Goal: Find specific page/section: Find specific page/section

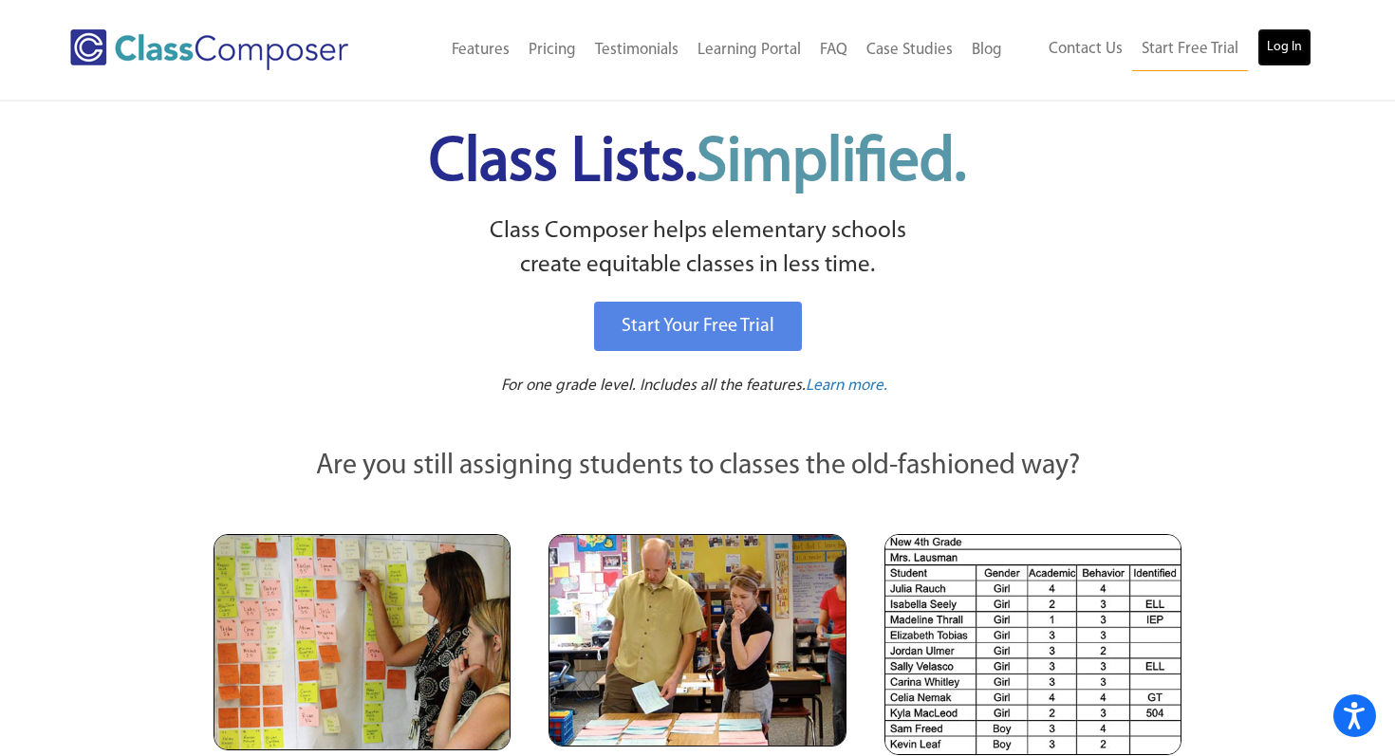
click at [1294, 39] on link "Log In" at bounding box center [1284, 47] width 54 height 38
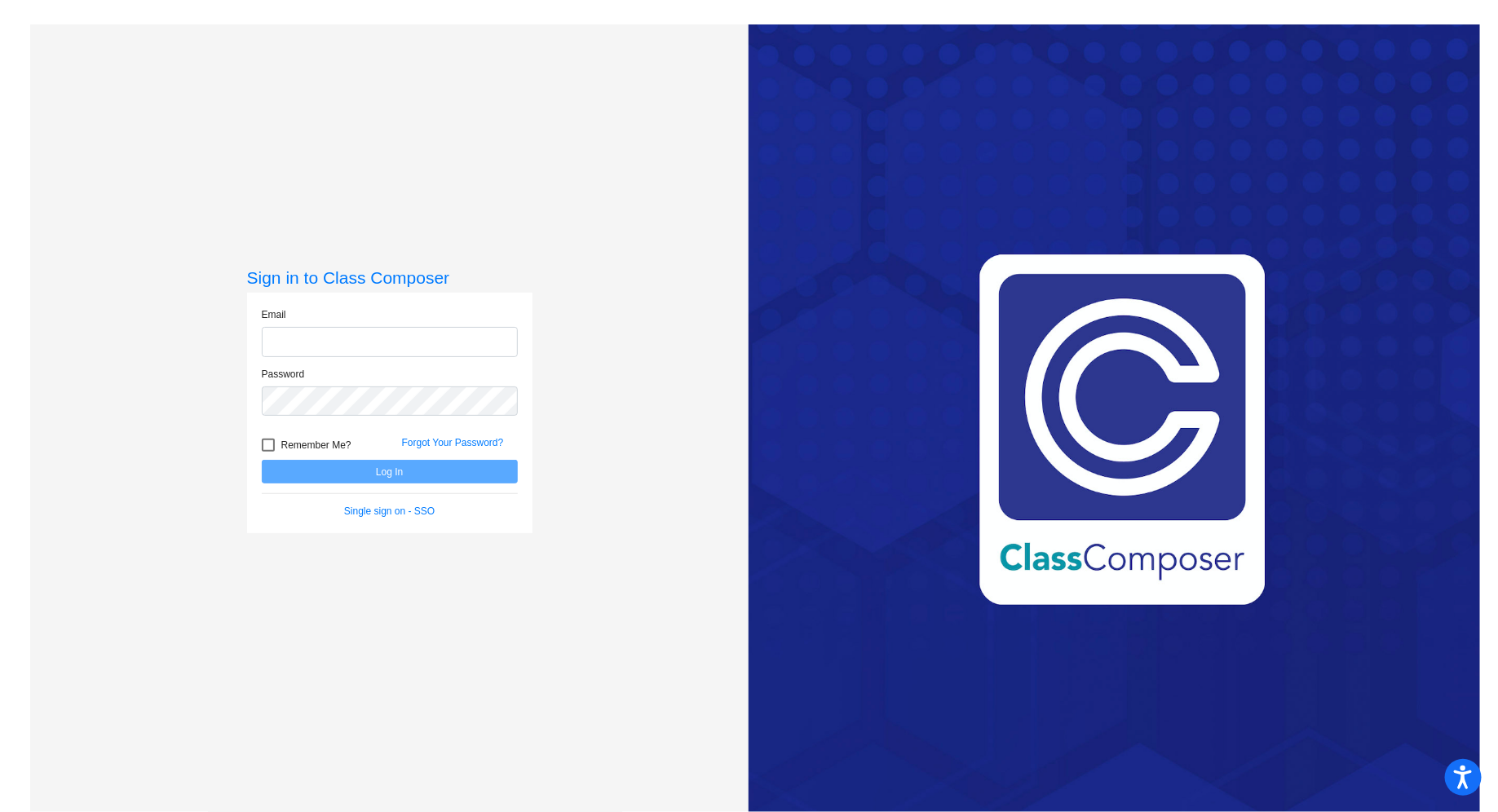
type input "edavis@sd25.org"
click at [389, 472] on button "Log In" at bounding box center [390, 472] width 256 height 24
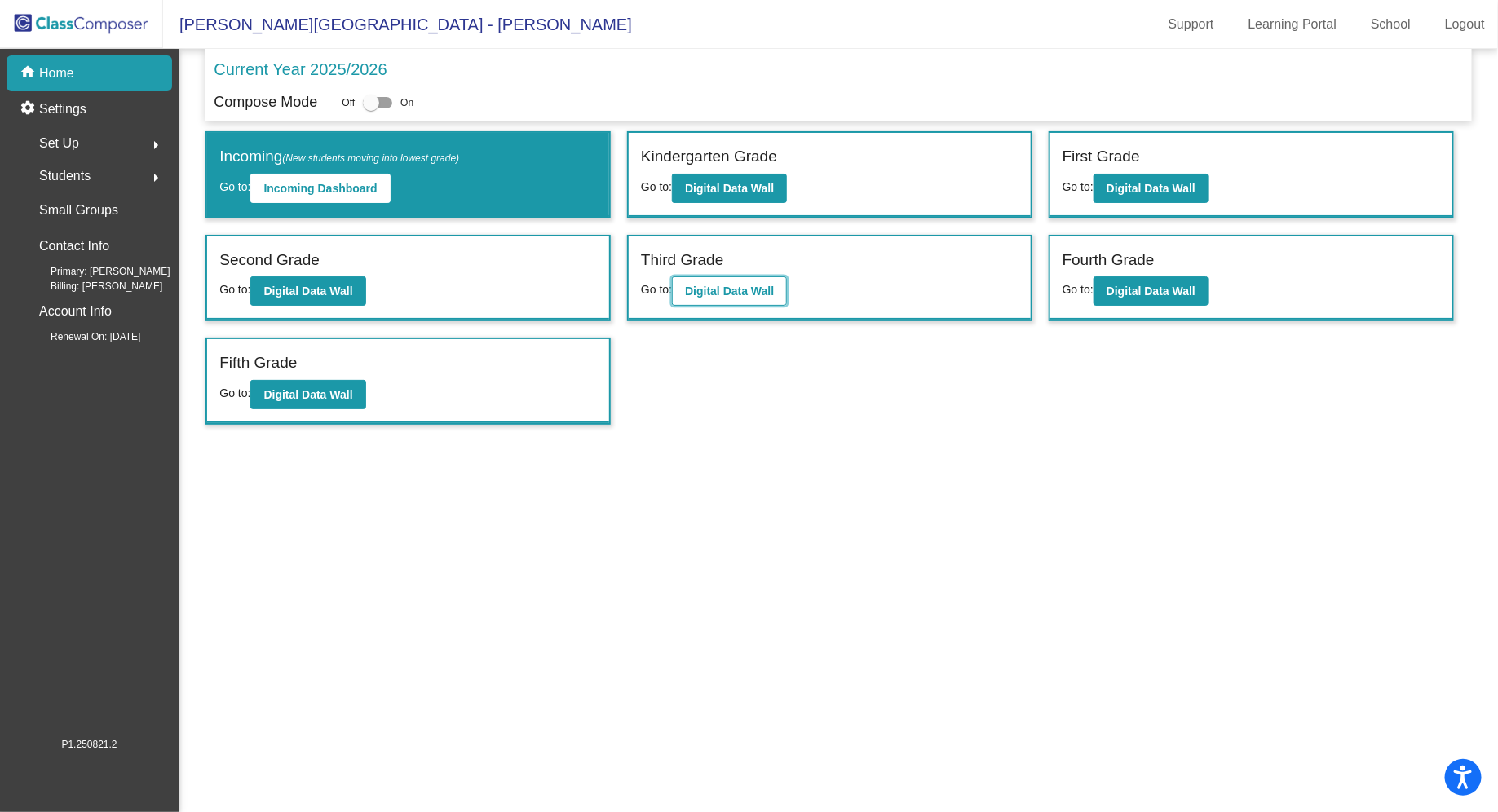
click at [749, 291] on b "Digital Data Wall" at bounding box center [729, 290] width 89 height 13
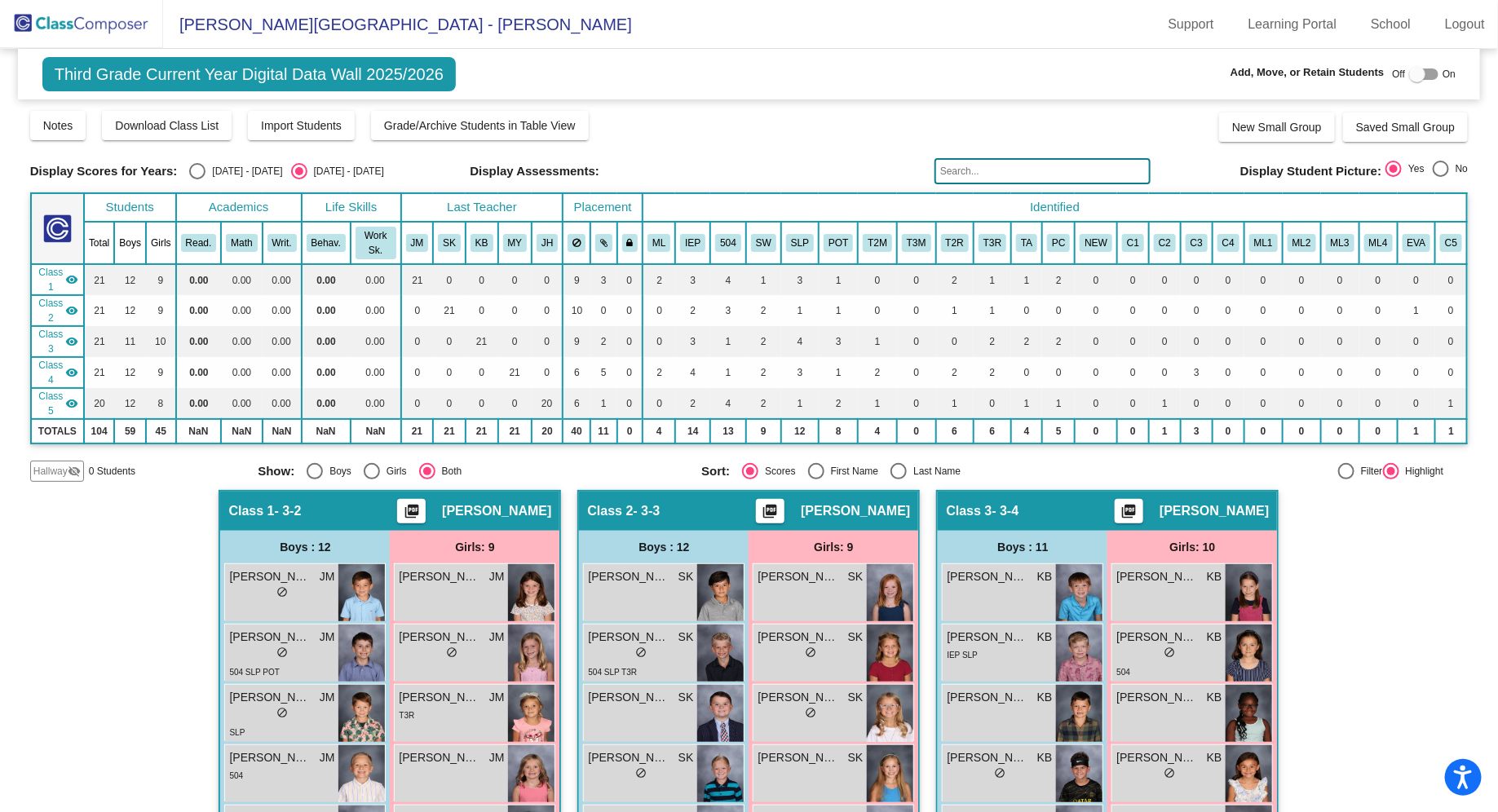
click at [968, 178] on input "text" at bounding box center [1042, 171] width 216 height 26
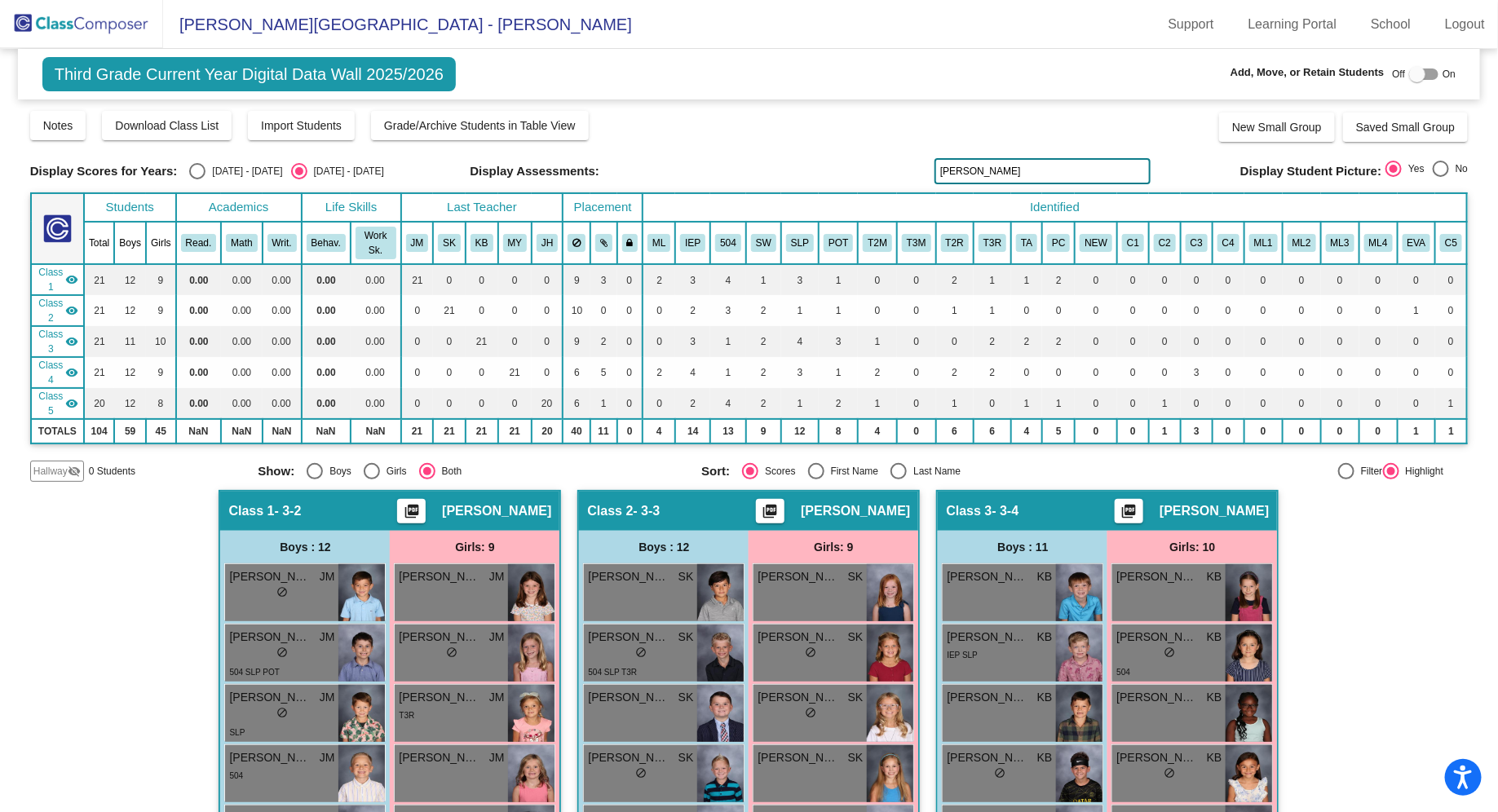
click at [1006, 172] on input "liam" at bounding box center [1042, 171] width 216 height 26
type input "l"
